Goal: Task Accomplishment & Management: Manage account settings

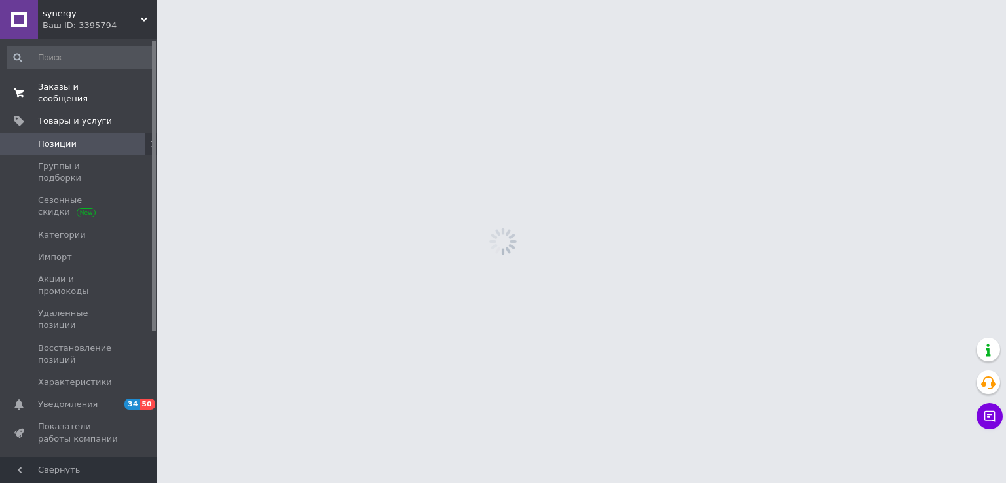
click at [59, 86] on span "Заказы и сообщения" at bounding box center [79, 93] width 83 height 24
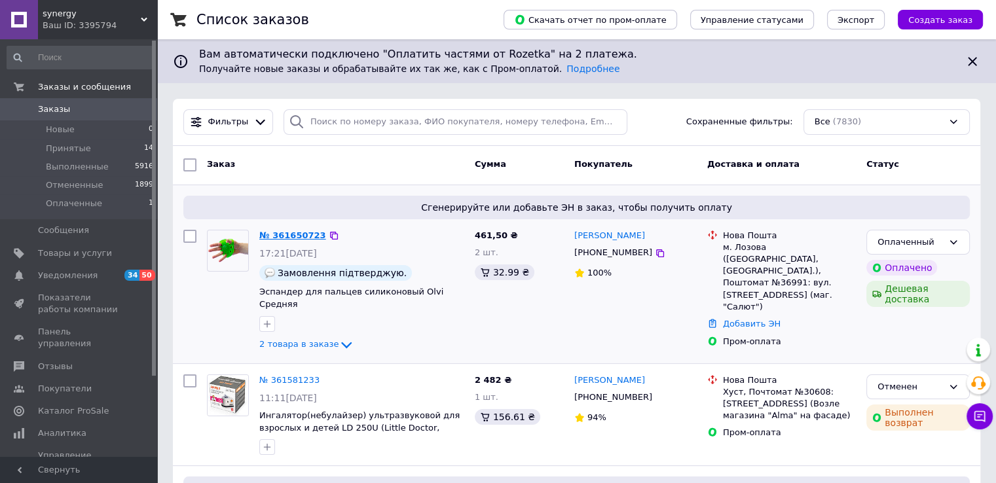
click at [287, 231] on link "№ 361650723" at bounding box center [292, 236] width 67 height 10
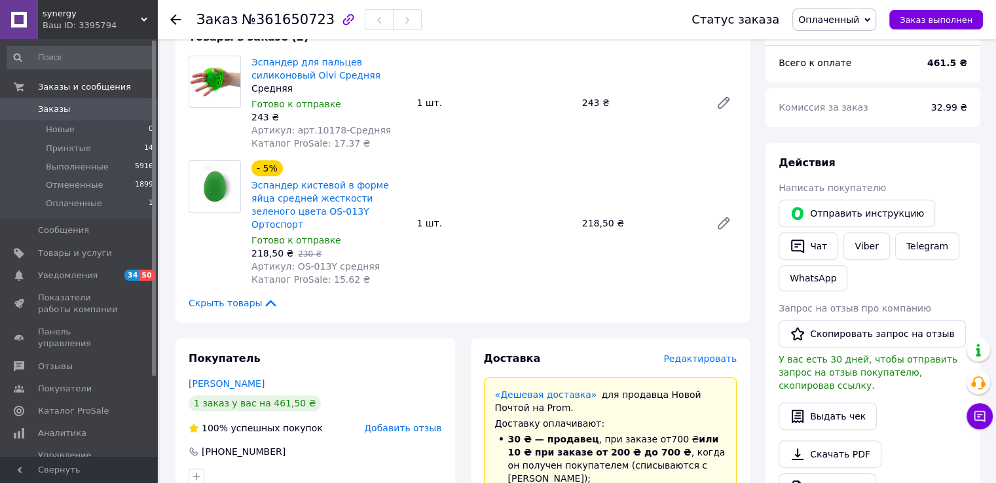
scroll to position [393, 0]
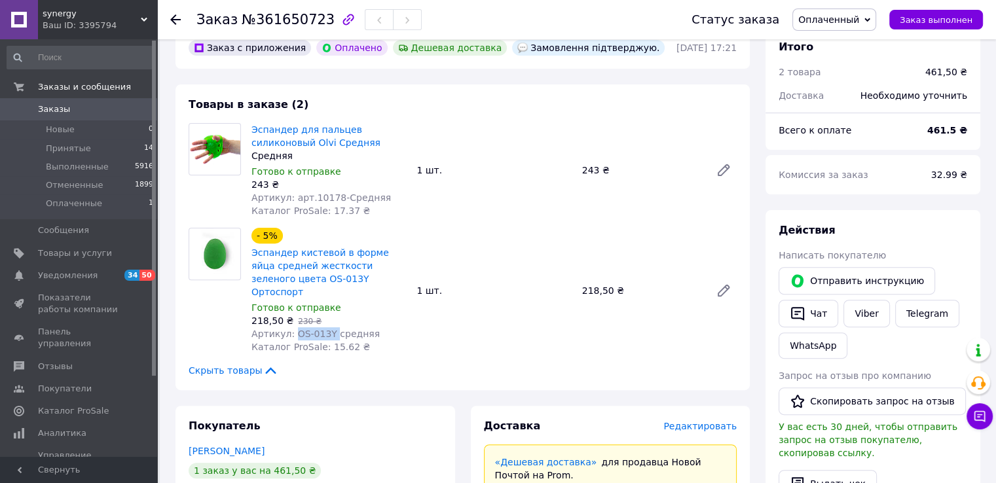
drag, startPoint x: 291, startPoint y: 319, endPoint x: 328, endPoint y: 321, distance: 36.7
click at [328, 329] on span "Артикул: OS-013Y средняя" at bounding box center [316, 334] width 128 height 10
copy span "OS-013Y"
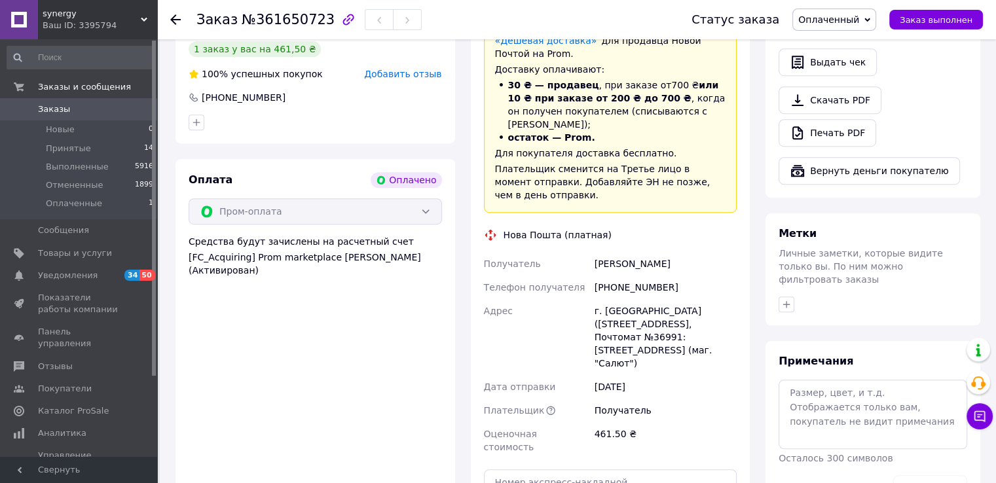
scroll to position [852, 0]
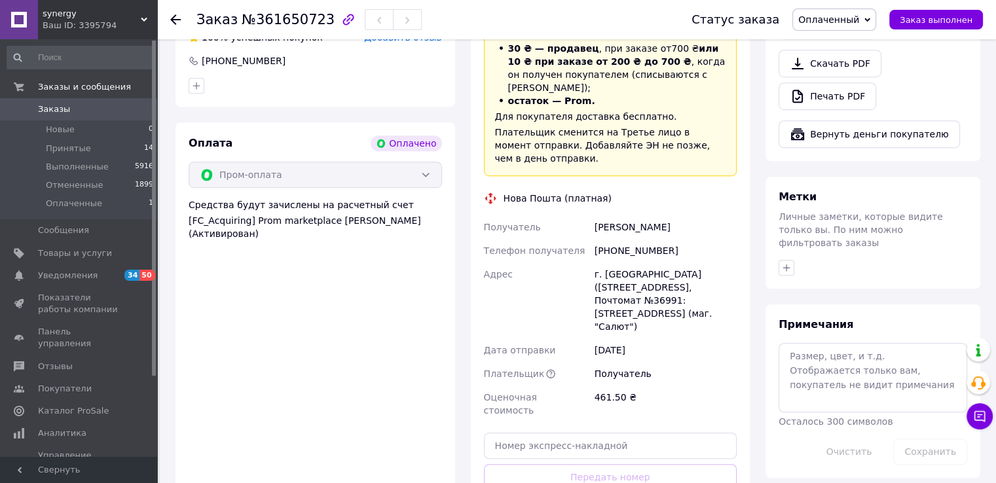
click at [177, 16] on icon at bounding box center [175, 19] width 10 height 10
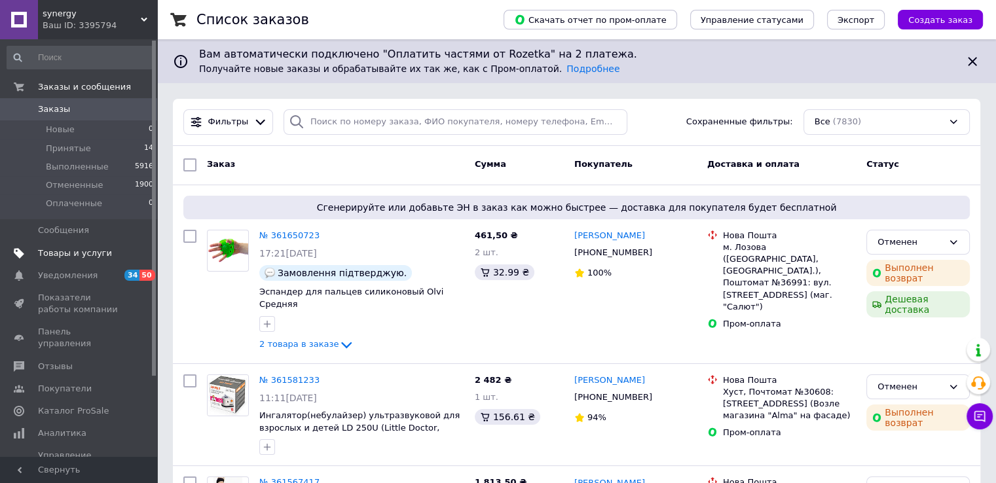
click at [76, 255] on span "Товары и услуги" at bounding box center [75, 254] width 74 height 12
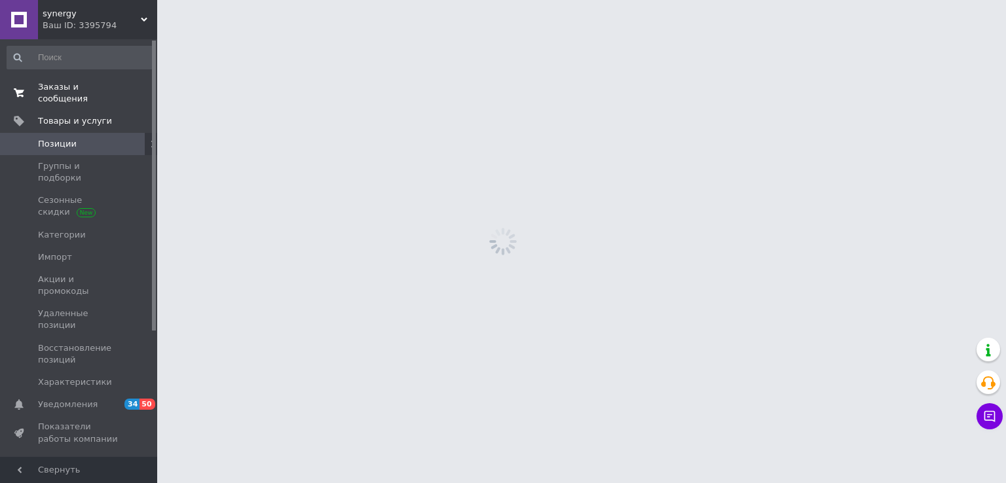
click at [66, 90] on span "Заказы и сообщения" at bounding box center [79, 93] width 83 height 24
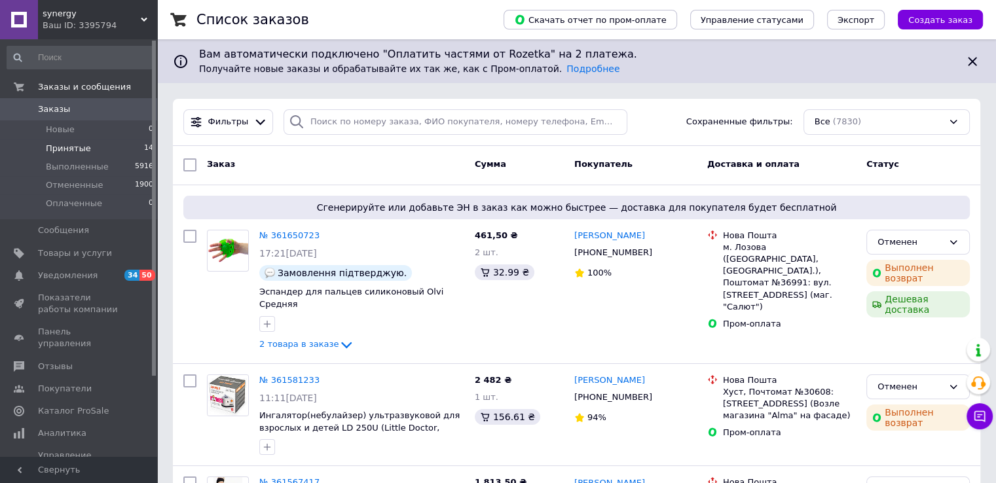
click at [73, 147] on span "Принятые" at bounding box center [68, 149] width 45 height 12
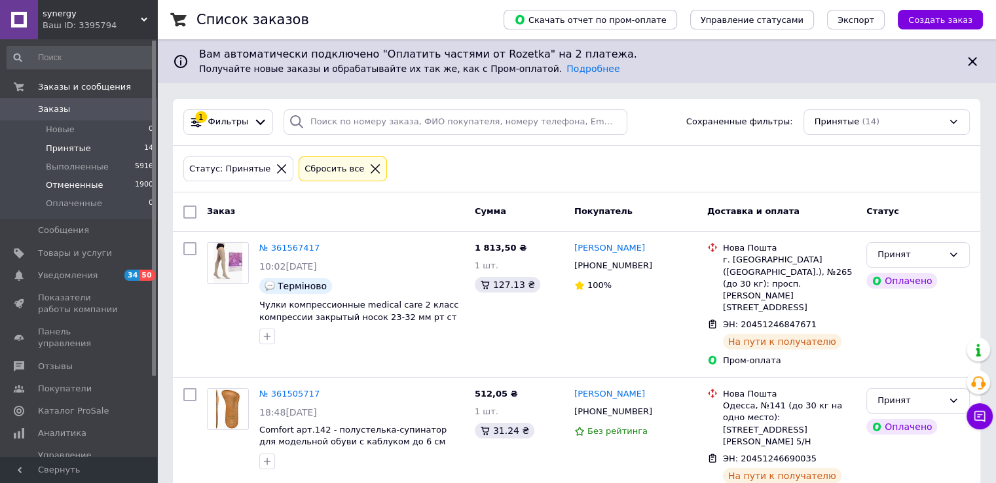
click at [70, 181] on span "Отмененные" at bounding box center [74, 186] width 57 height 12
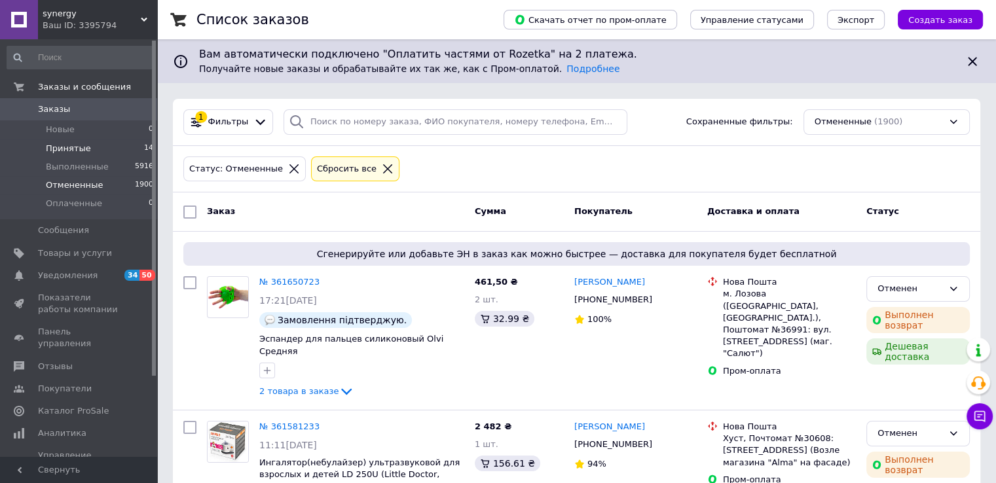
click at [82, 145] on span "Принятые" at bounding box center [68, 149] width 45 height 12
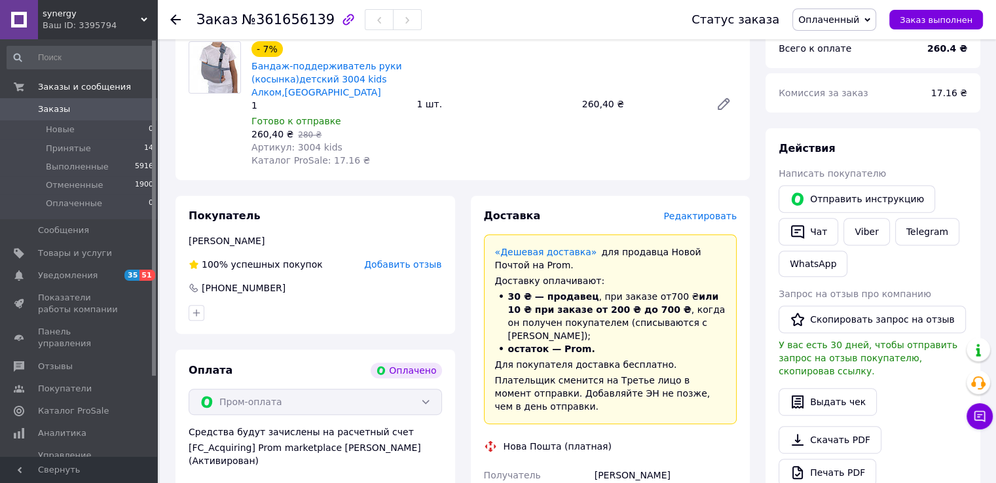
scroll to position [459, 0]
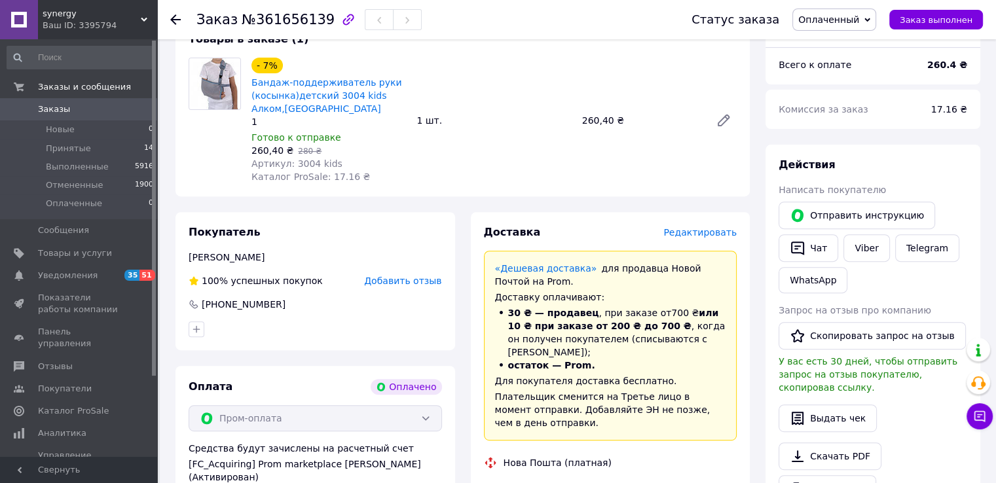
click at [172, 16] on icon at bounding box center [175, 19] width 10 height 10
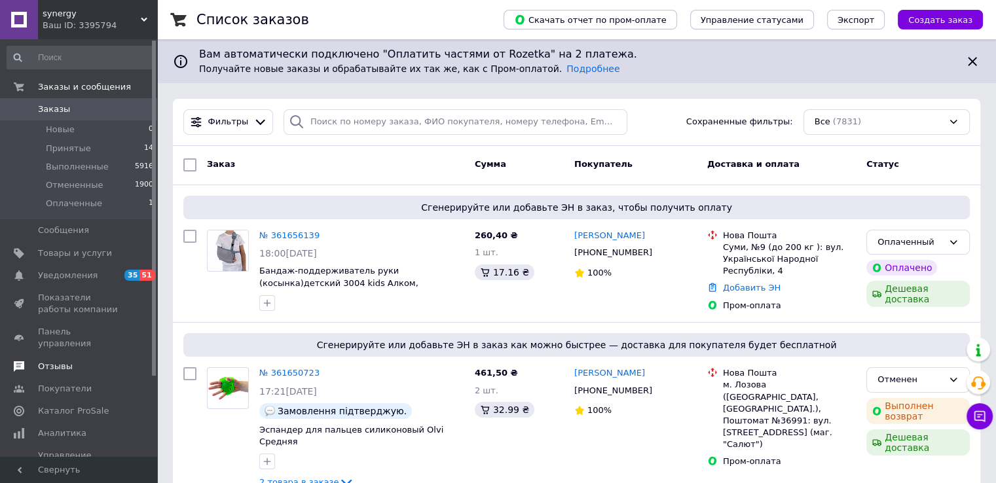
click at [50, 361] on span "Отзывы" at bounding box center [55, 367] width 35 height 12
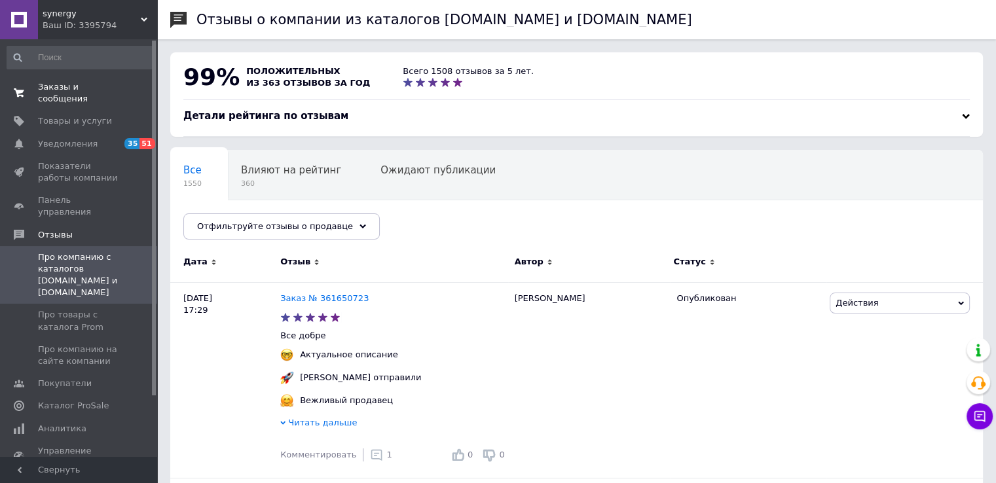
click at [68, 89] on span "Заказы и сообщения" at bounding box center [79, 93] width 83 height 24
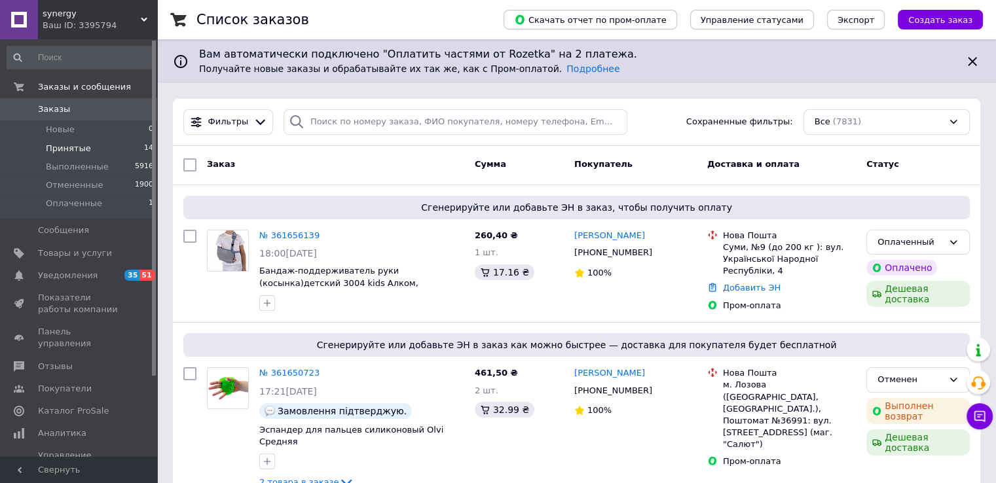
click at [78, 146] on span "Принятые" at bounding box center [68, 149] width 45 height 12
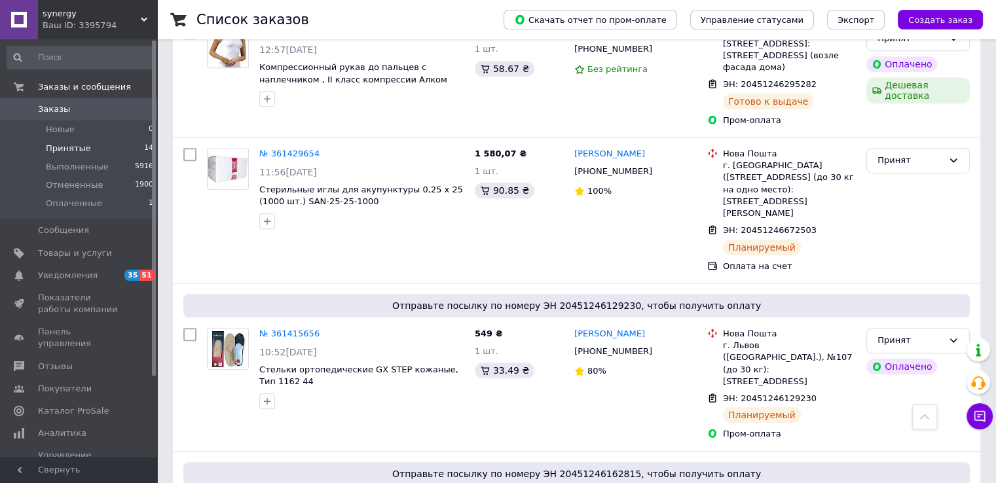
scroll to position [917, 0]
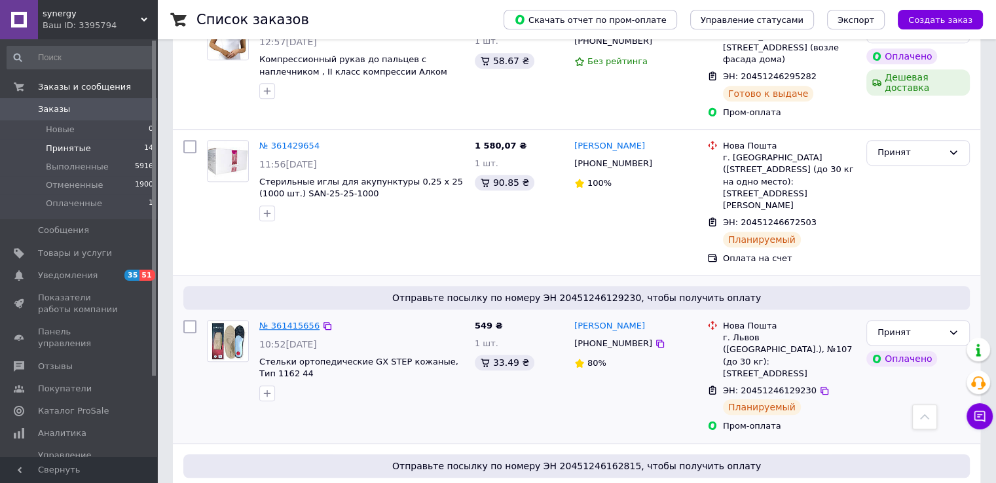
click at [286, 321] on link "№ 361415656" at bounding box center [289, 326] width 60 height 10
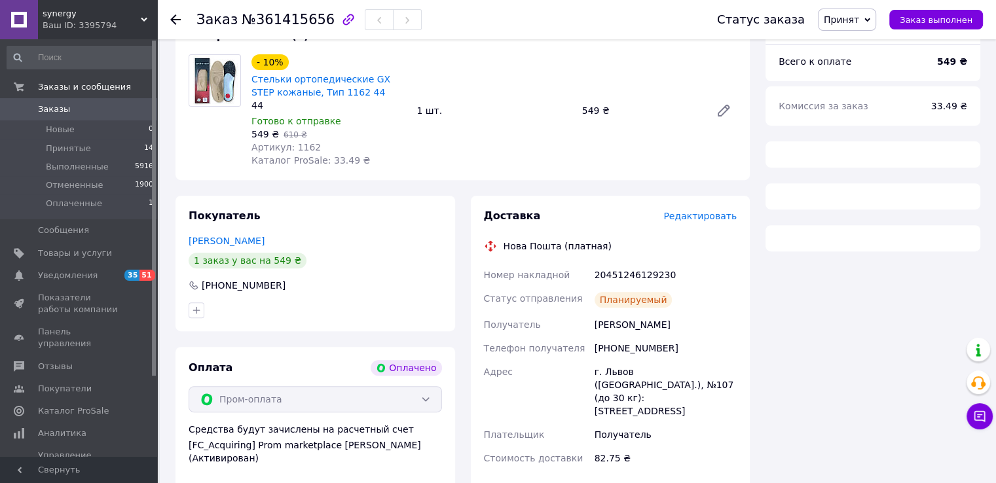
scroll to position [386, 0]
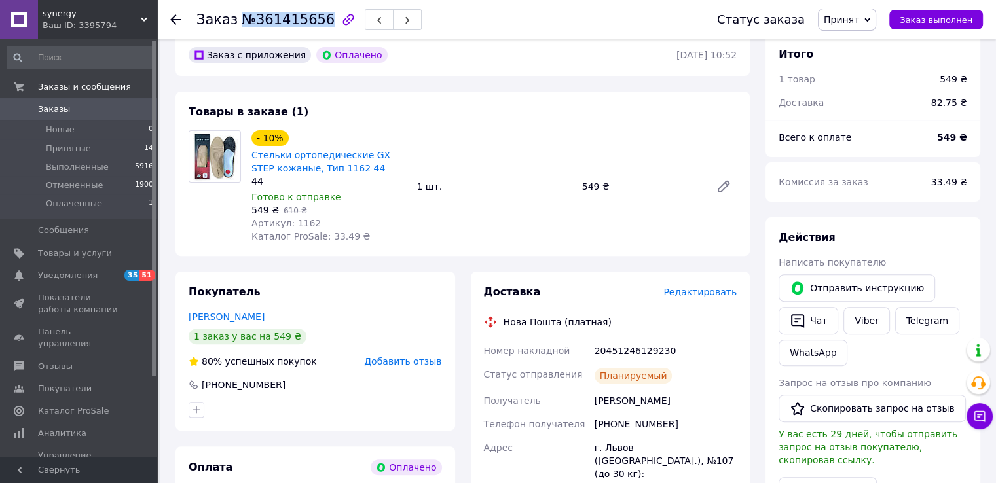
drag, startPoint x: 235, startPoint y: 16, endPoint x: 316, endPoint y: 18, distance: 80.6
click at [316, 18] on span "№361415656" at bounding box center [288, 20] width 93 height 16
copy span "№361415656"
click at [173, 16] on use at bounding box center [175, 19] width 10 height 10
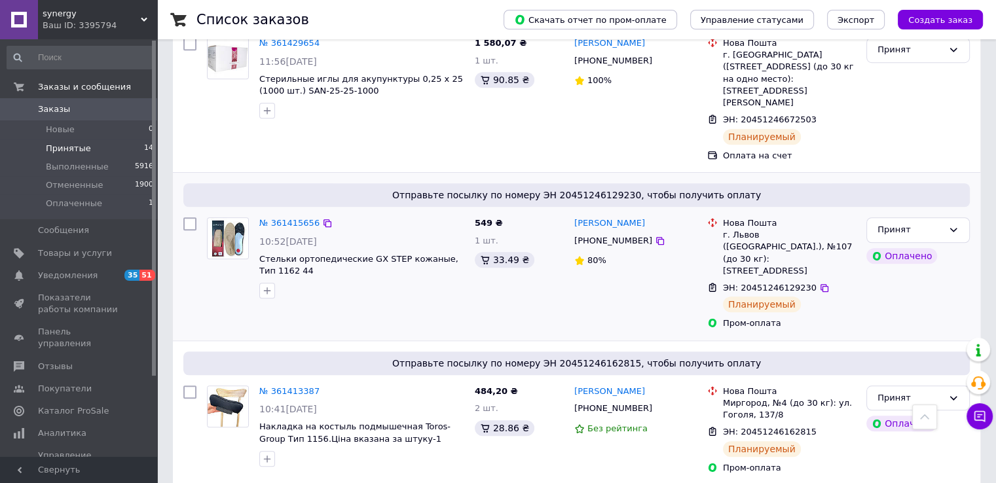
scroll to position [1048, 0]
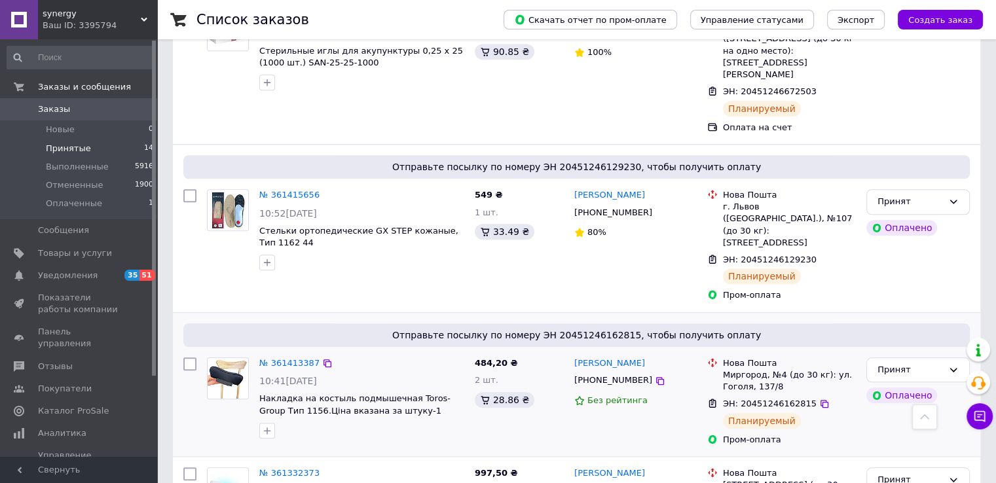
click at [293, 356] on div "№ 361413387" at bounding box center [289, 363] width 63 height 15
click at [296, 358] on link "№ 361413387" at bounding box center [289, 363] width 60 height 10
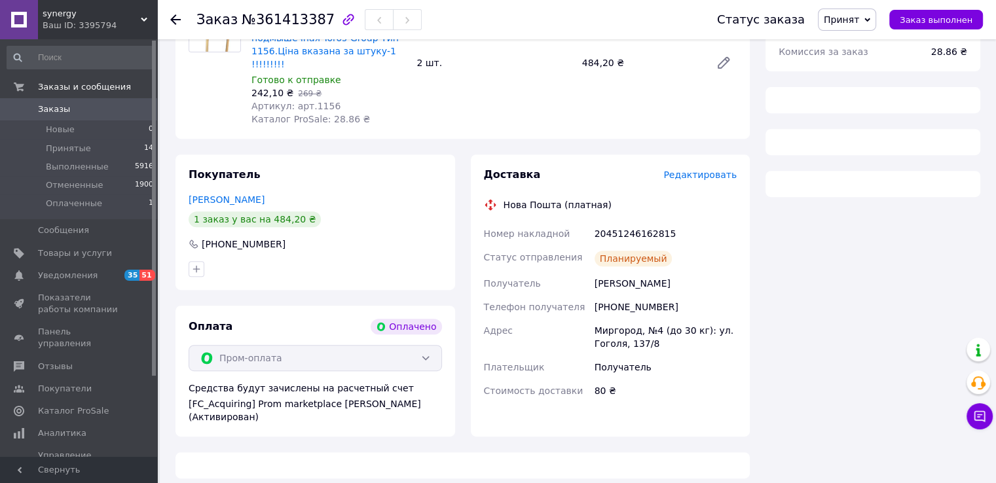
scroll to position [386, 0]
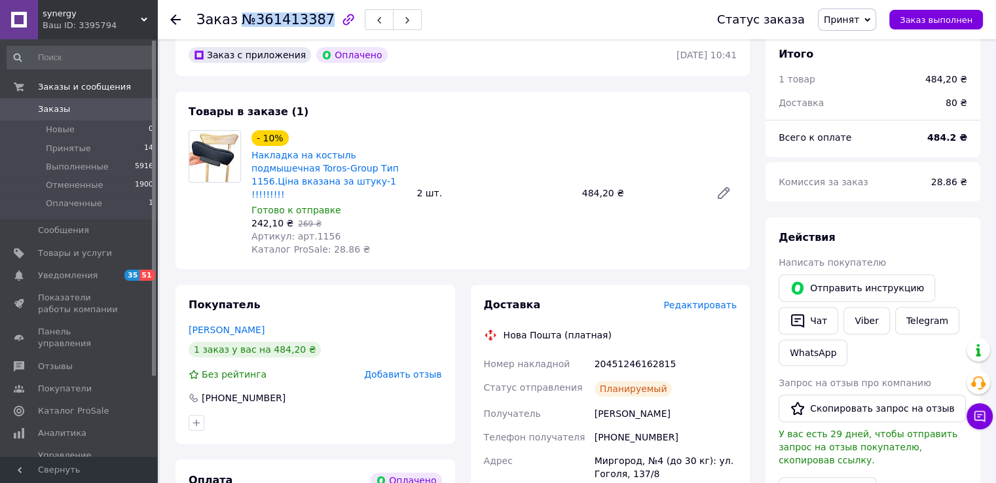
drag, startPoint x: 237, startPoint y: 18, endPoint x: 316, endPoint y: 19, distance: 79.3
click at [316, 19] on span "№361413387" at bounding box center [288, 20] width 93 height 16
copy span "№361413387"
click at [173, 18] on use at bounding box center [175, 19] width 10 height 10
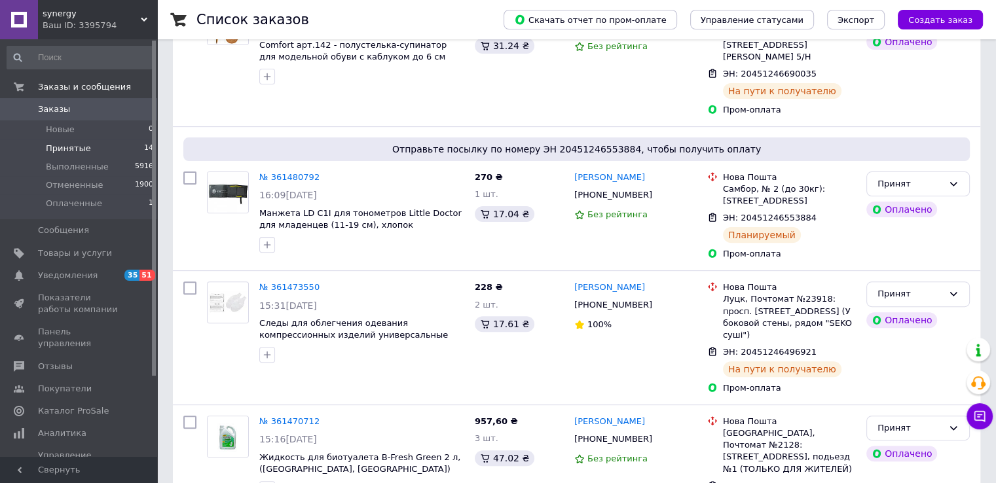
scroll to position [393, 0]
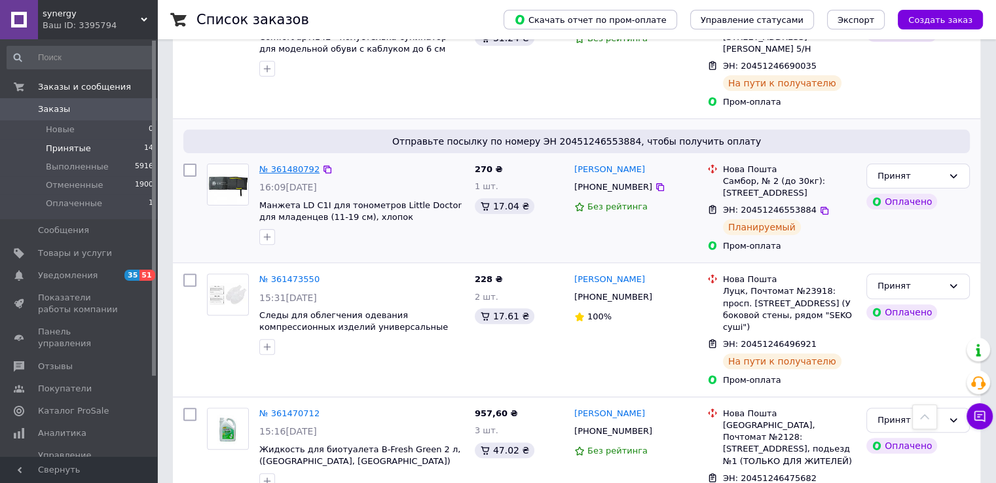
click at [304, 164] on link "№ 361480792" at bounding box center [289, 169] width 60 height 10
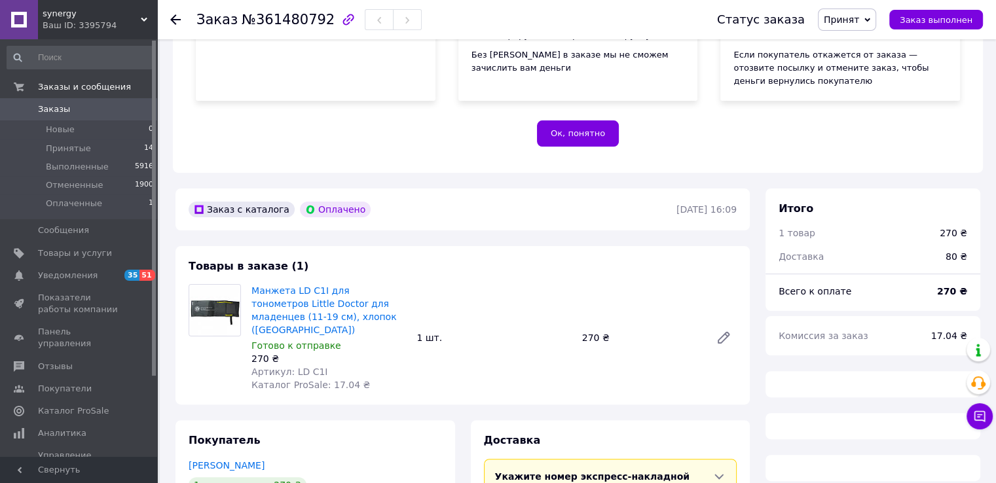
scroll to position [231, 0]
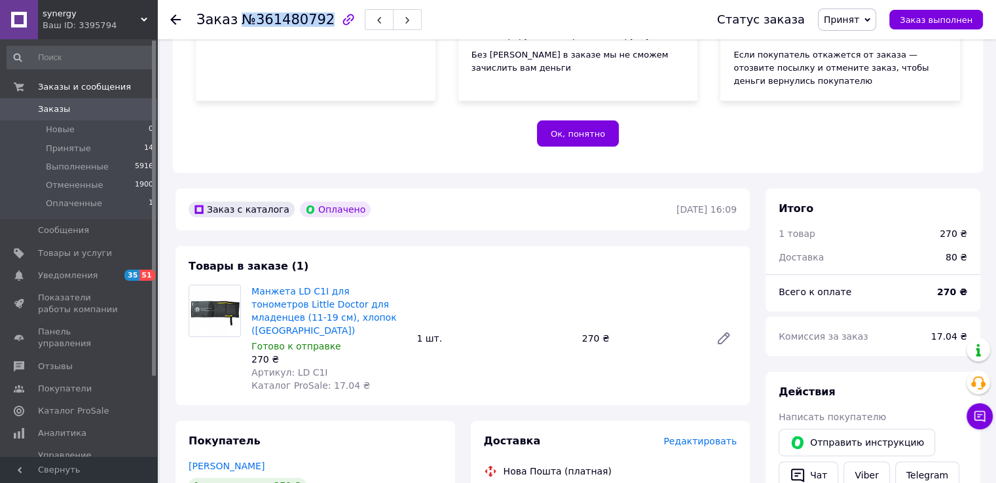
drag, startPoint x: 238, startPoint y: 17, endPoint x: 316, endPoint y: 24, distance: 78.9
click at [316, 24] on span "№361480792" at bounding box center [288, 20] width 93 height 16
copy span "№361480792"
click at [176, 21] on icon at bounding box center [175, 19] width 10 height 10
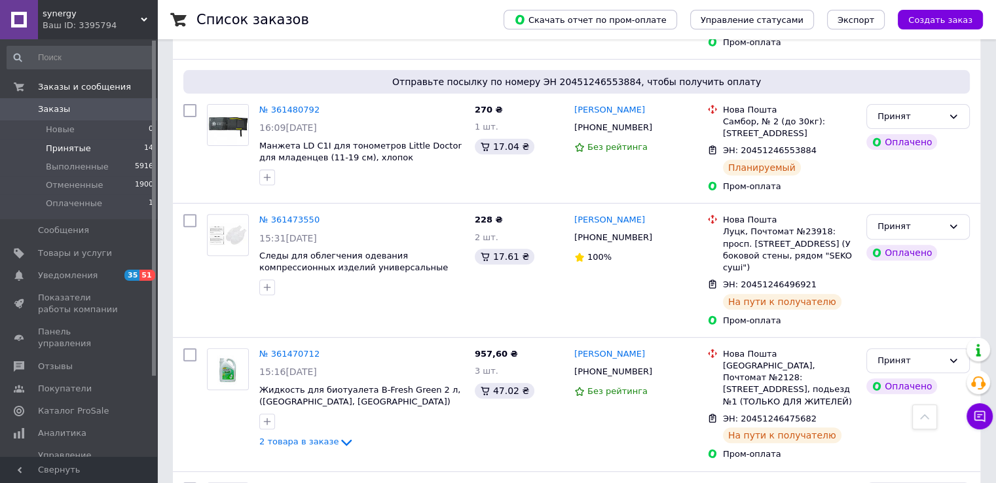
scroll to position [524, 0]
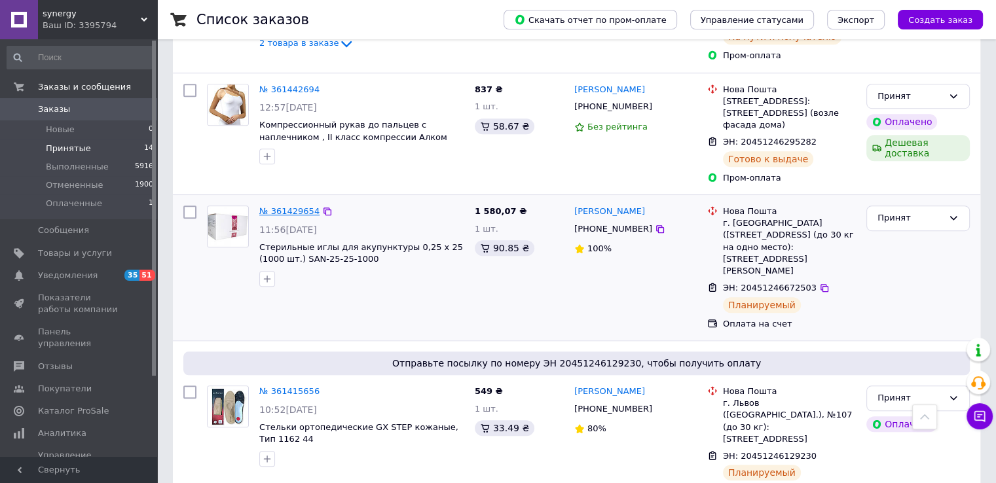
click at [291, 206] on link "№ 361429654" at bounding box center [289, 211] width 60 height 10
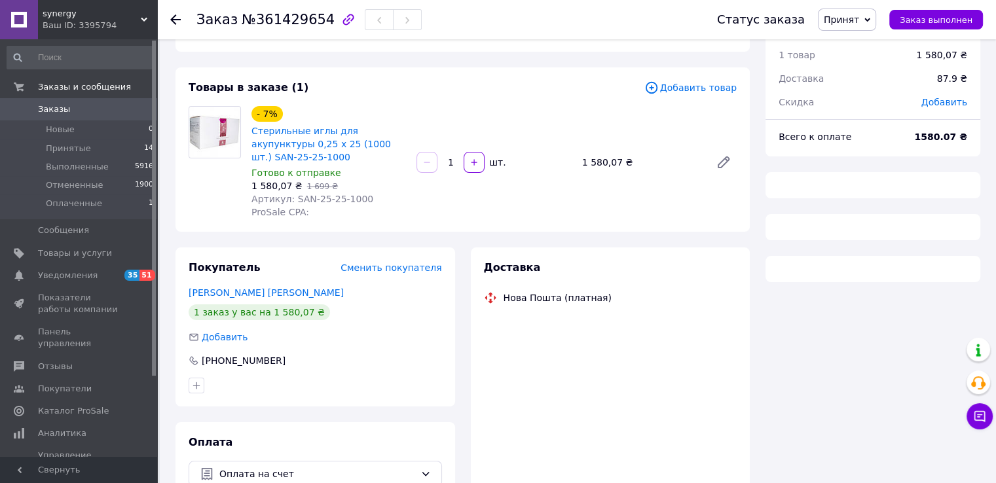
scroll to position [42, 0]
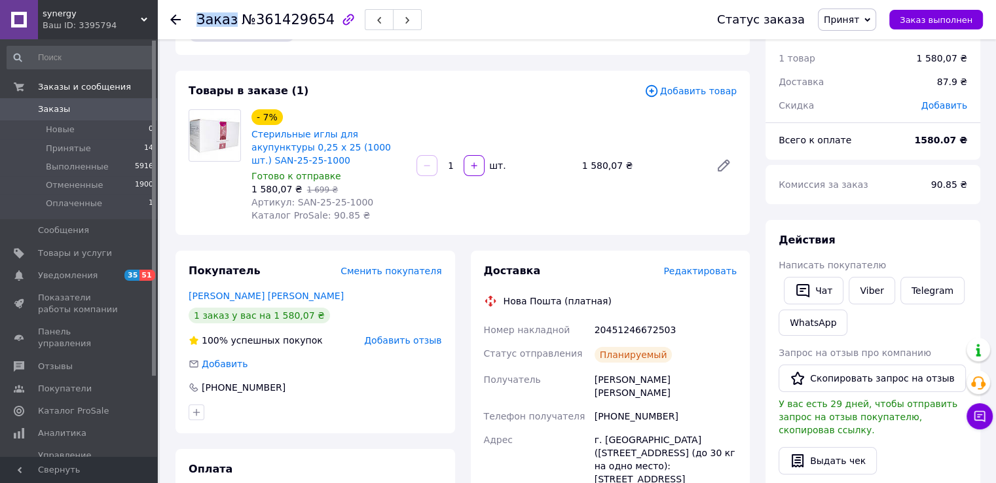
drag, startPoint x: 235, startPoint y: 15, endPoint x: 317, endPoint y: 18, distance: 82.6
click at [317, 18] on div "Заказ №361429654" at bounding box center [309, 20] width 225 height 22
drag, startPoint x: 290, startPoint y: 36, endPoint x: 267, endPoint y: 29, distance: 24.0
click at [290, 36] on div "Заказ №361429654" at bounding box center [444, 19] width 495 height 39
drag, startPoint x: 233, startPoint y: 16, endPoint x: 315, endPoint y: 20, distance: 82.0
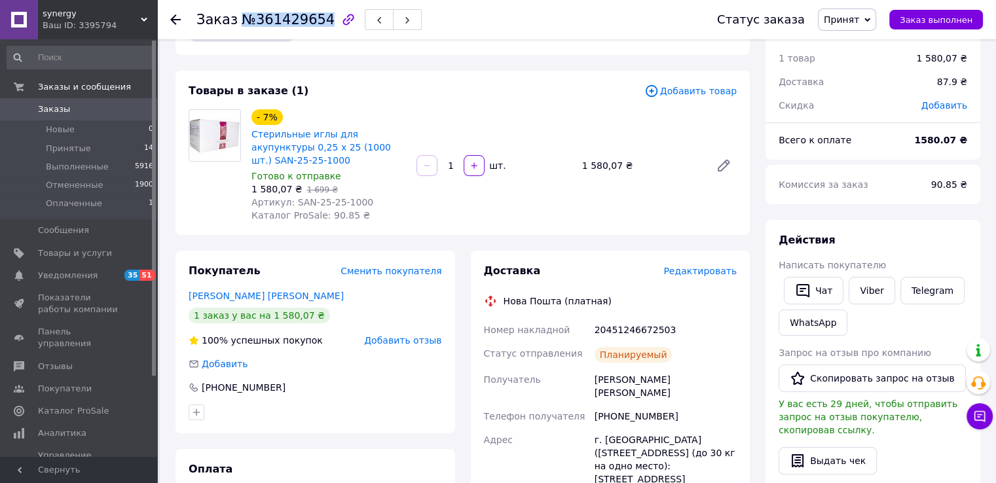
click at [315, 20] on h1 "Заказ №361429654" at bounding box center [266, 20] width 138 height 16
copy span "№361429654"
click at [176, 16] on icon at bounding box center [175, 19] width 10 height 10
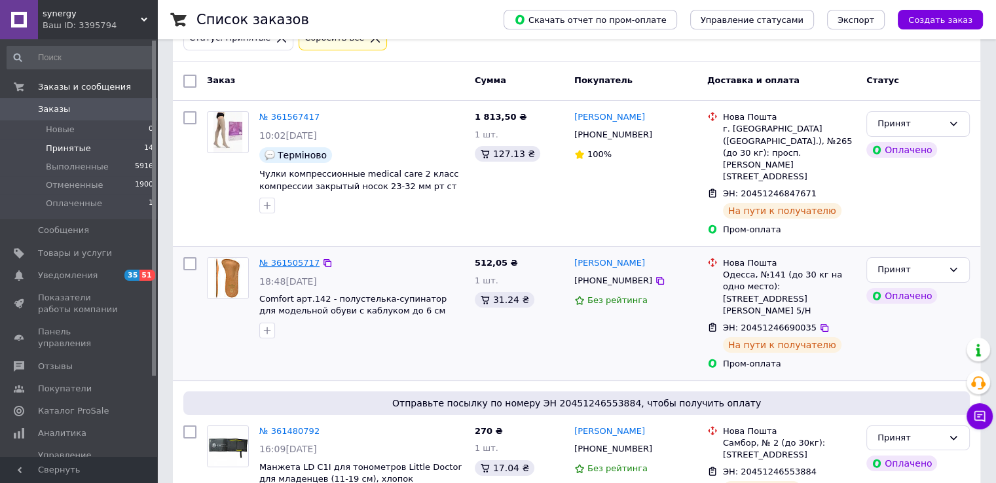
click at [299, 258] on link "№ 361505717" at bounding box center [289, 263] width 60 height 10
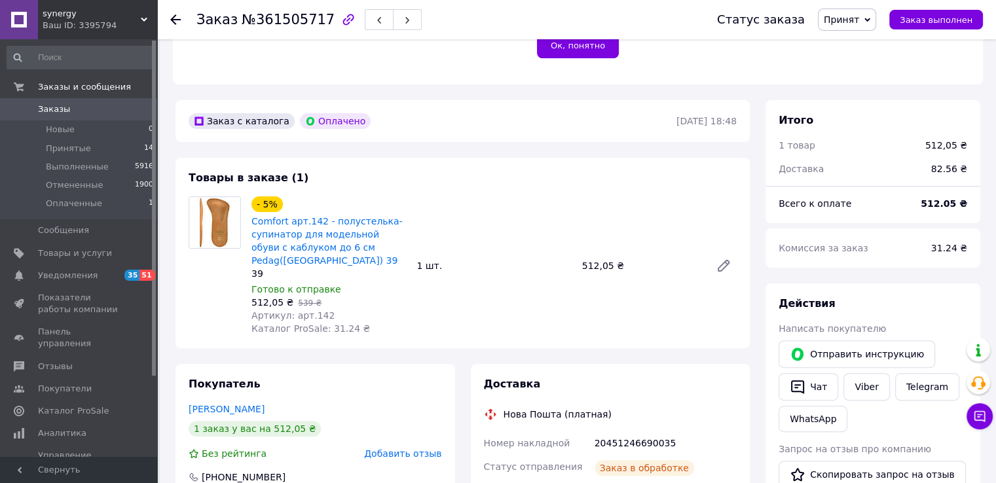
scroll to position [328, 0]
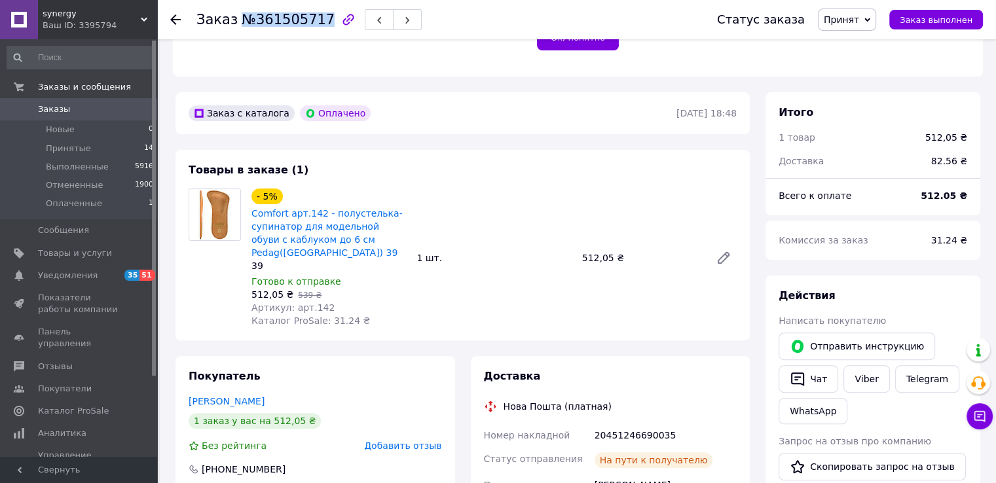
drag, startPoint x: 236, startPoint y: 17, endPoint x: 314, endPoint y: 16, distance: 78.0
click at [314, 16] on span "№361505717" at bounding box center [288, 20] width 93 height 16
copy span "№361505717"
click at [178, 16] on icon at bounding box center [175, 19] width 10 height 10
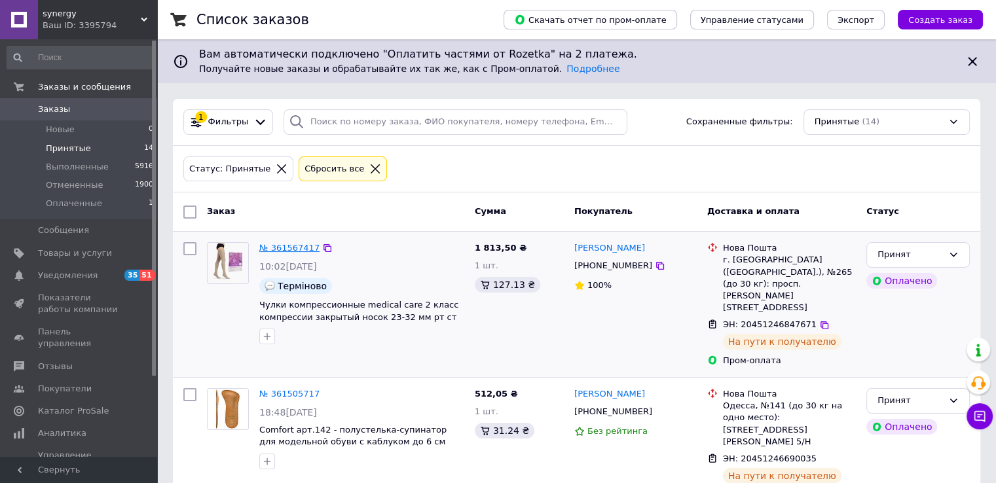
click at [297, 251] on link "№ 361567417" at bounding box center [289, 248] width 60 height 10
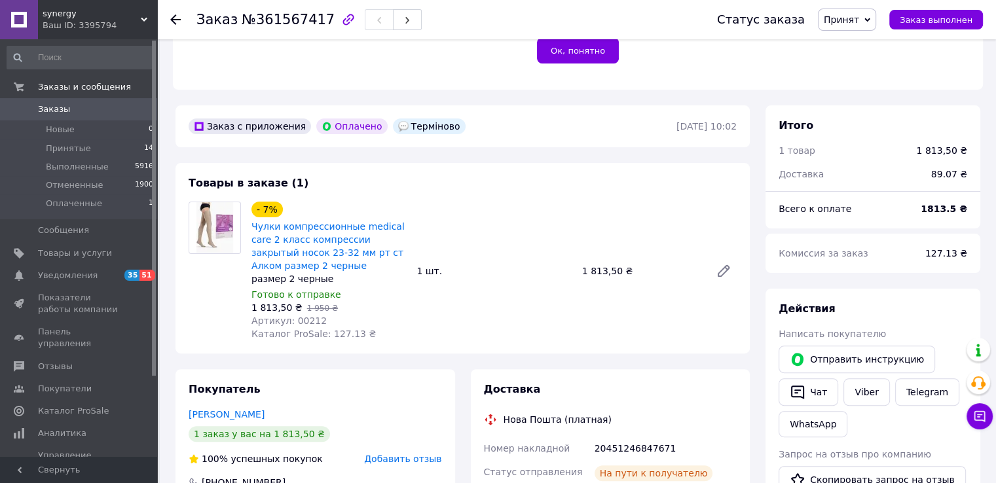
scroll to position [393, 0]
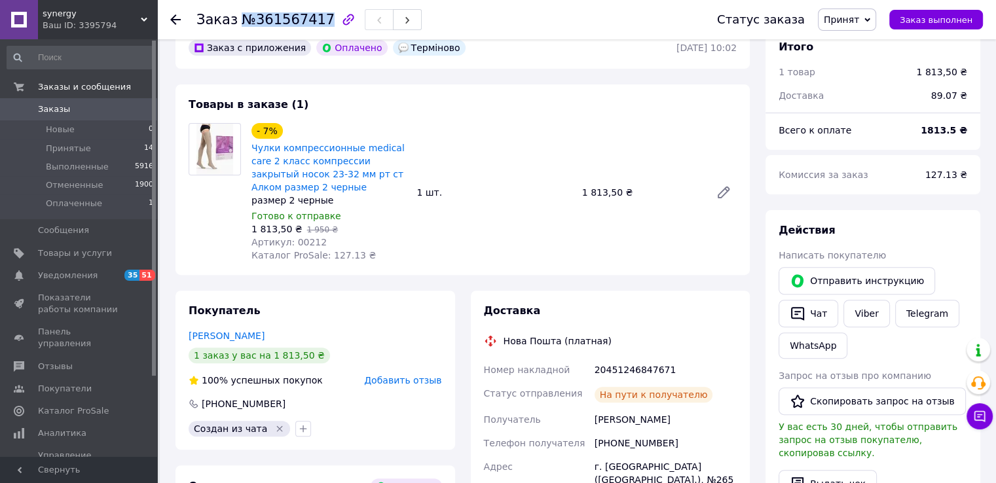
drag, startPoint x: 236, startPoint y: 19, endPoint x: 309, endPoint y: 19, distance: 73.4
click at [314, 20] on span "№361567417" at bounding box center [288, 20] width 93 height 16
copy span "№361567417"
click at [983, 411] on icon at bounding box center [980, 416] width 11 height 11
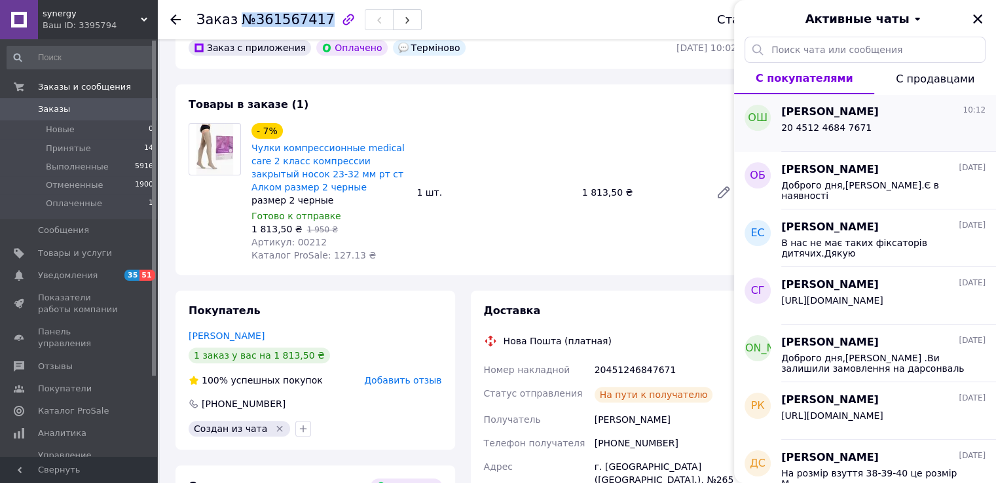
click at [833, 113] on span "[PERSON_NAME]" at bounding box center [831, 112] width 98 height 15
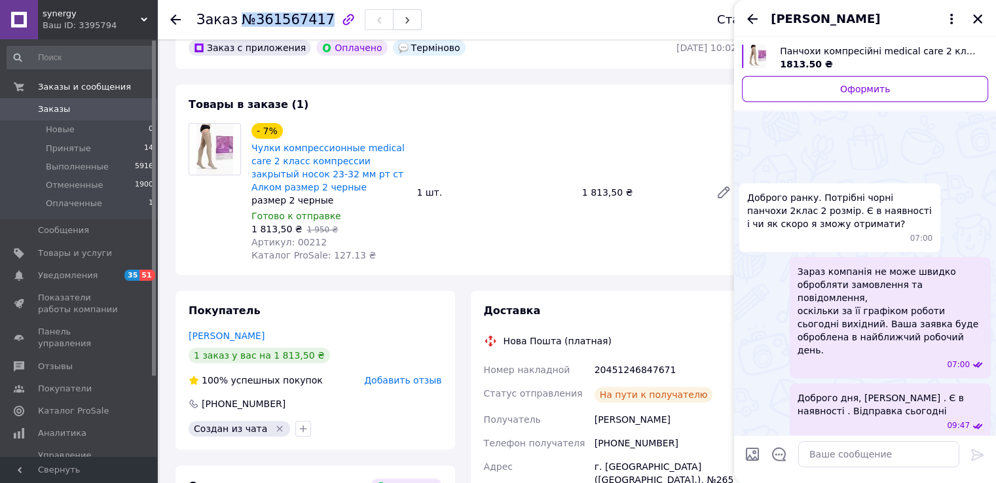
scroll to position [175, 0]
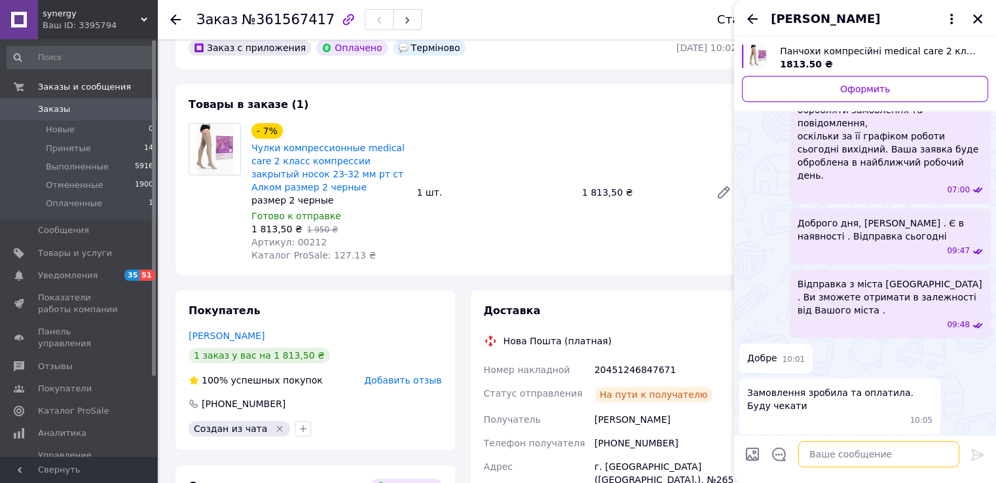
click at [849, 455] on textarea at bounding box center [879, 455] width 161 height 26
paste textarea "[URL][DOMAIN_NAME]"
type textarea "[URL][DOMAIN_NAME]"
click at [976, 452] on icon at bounding box center [978, 455] width 16 height 16
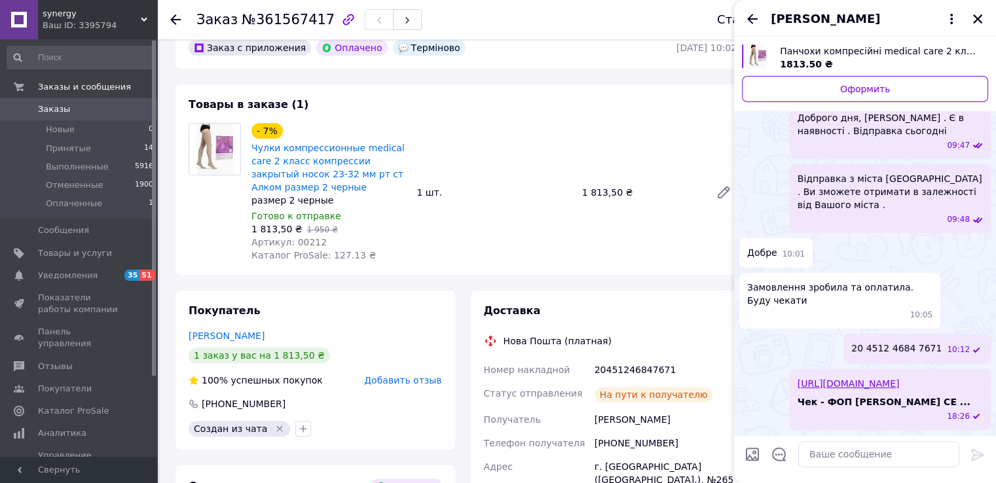
scroll to position [220, 0]
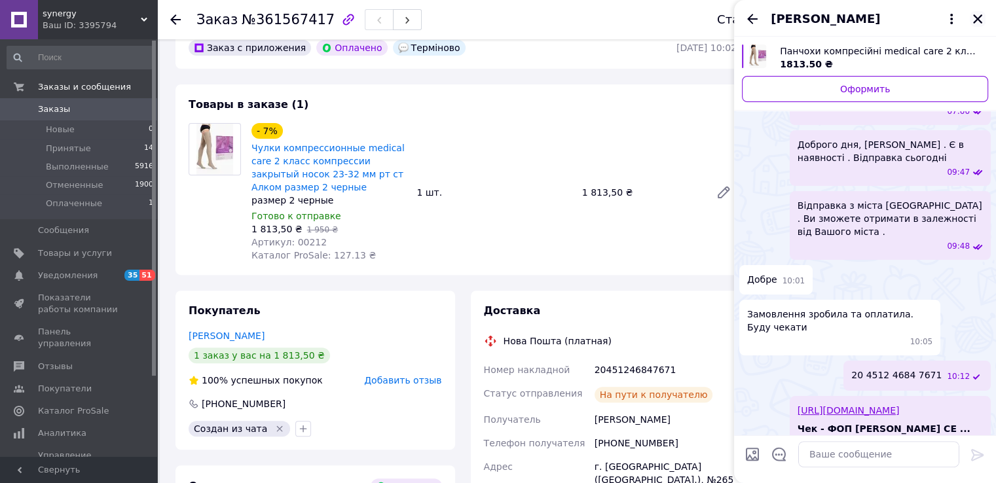
click at [977, 16] on icon "Закрыть" at bounding box center [978, 19] width 12 height 12
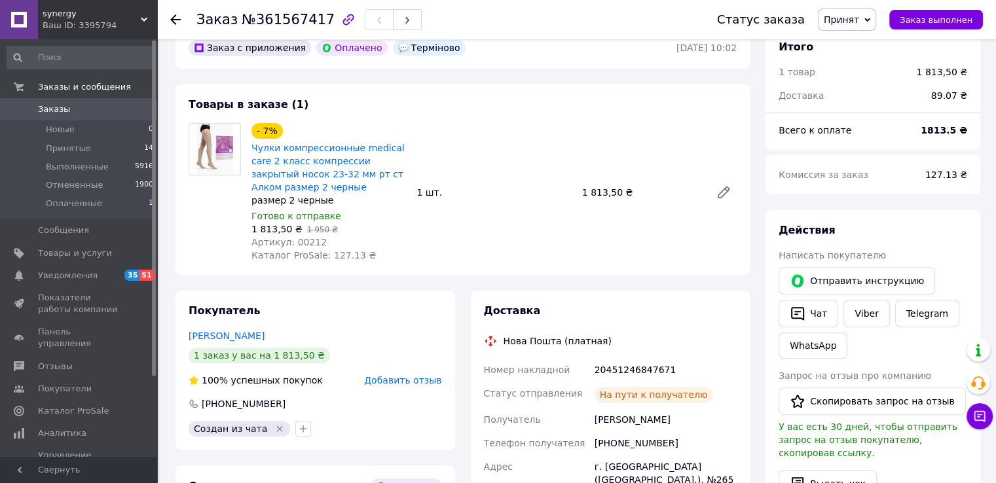
click at [174, 20] on icon at bounding box center [175, 19] width 10 height 10
